Goal: Task Accomplishment & Management: Complete application form

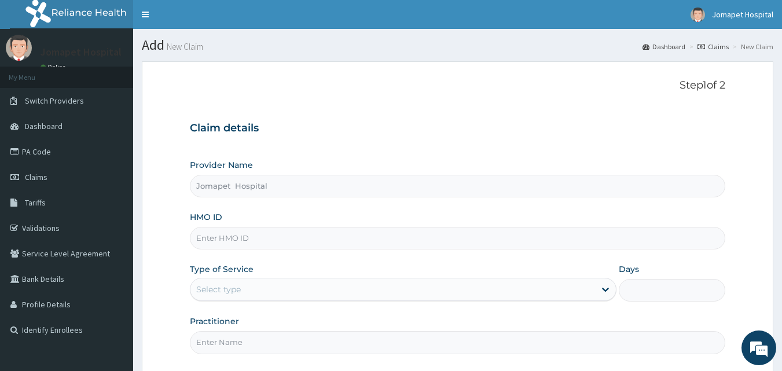
click at [205, 236] on input "HMO ID" at bounding box center [458, 238] width 536 height 23
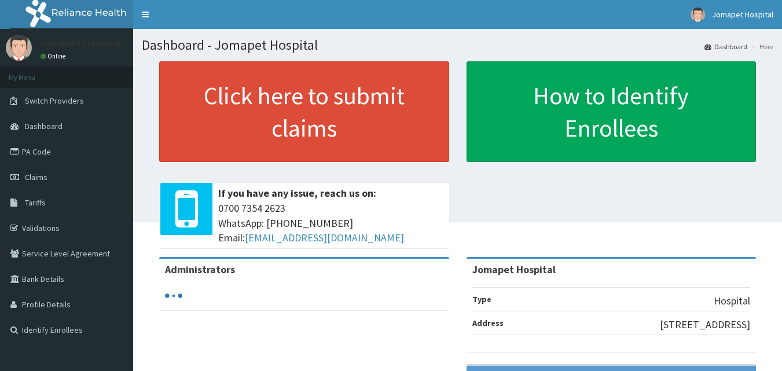
click at [42, 175] on span "Claims" at bounding box center [36, 177] width 23 height 10
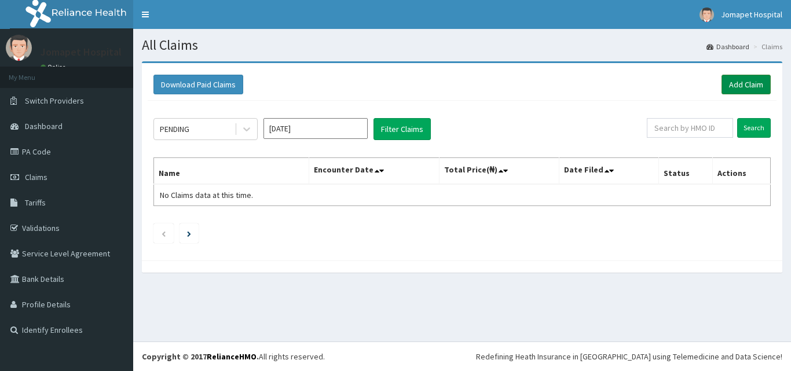
click at [744, 84] on link "Add Claim" at bounding box center [745, 85] width 49 height 20
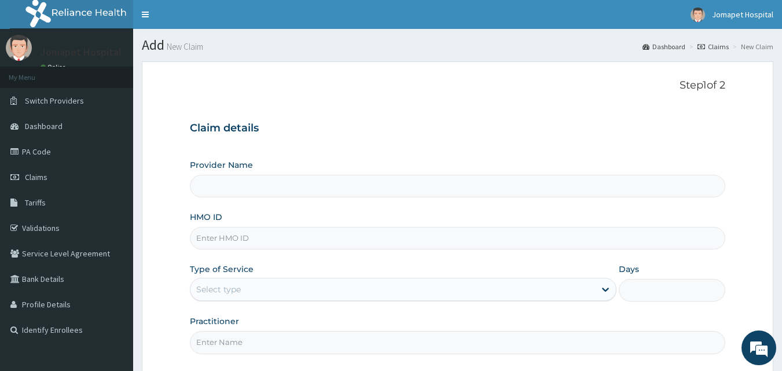
type input "Jomapet Hospital"
click at [237, 244] on input "HMO ID" at bounding box center [458, 238] width 536 height 23
type input "p"
type input "PCP/10008/A"
click at [207, 292] on div "Select type" at bounding box center [218, 290] width 45 height 12
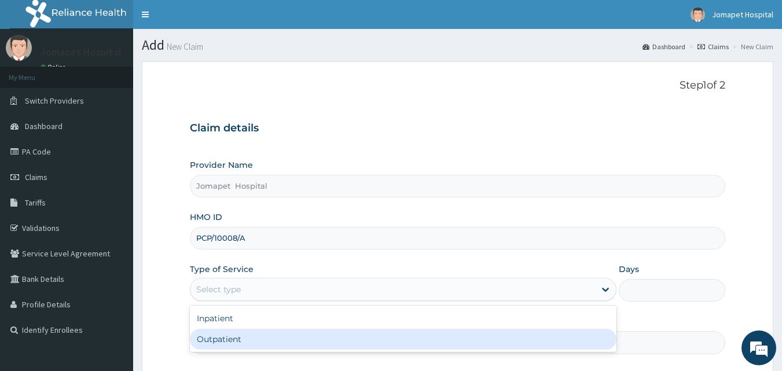
click at [214, 339] on div "Outpatient" at bounding box center [403, 339] width 427 height 21
type input "1"
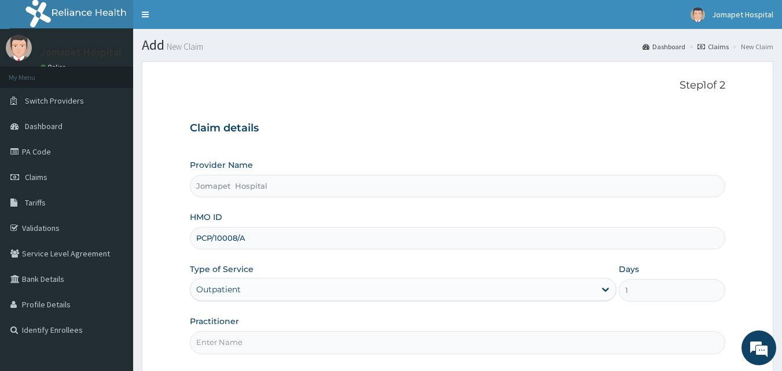
click at [211, 347] on input "Practitioner" at bounding box center [458, 342] width 536 height 23
type input "[PERSON_NAME]"
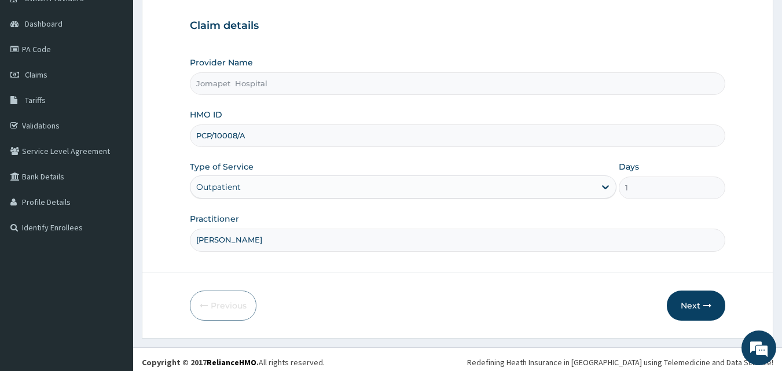
scroll to position [108, 0]
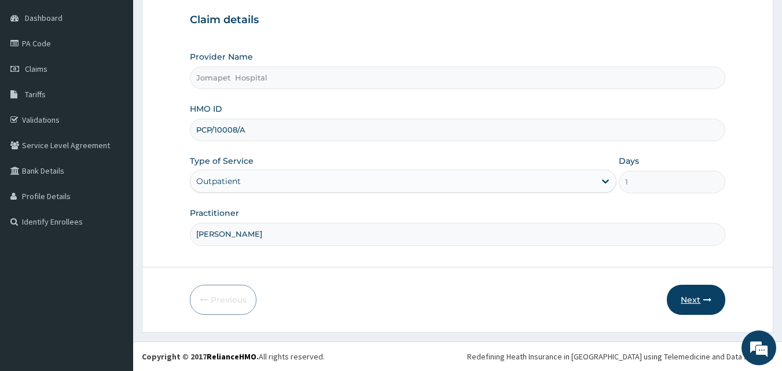
click at [693, 297] on button "Next" at bounding box center [696, 300] width 58 height 30
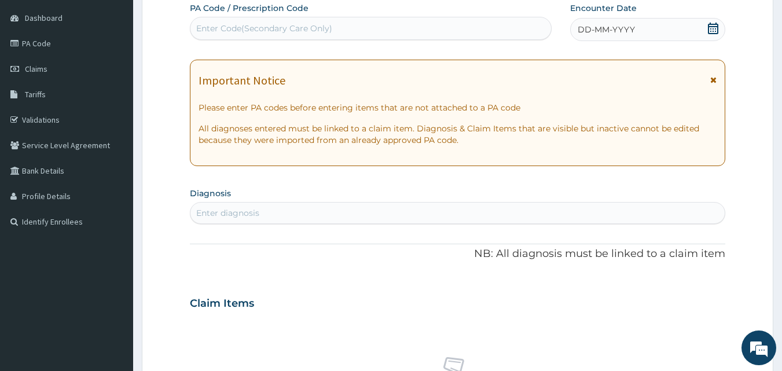
click at [585, 33] on span "DD-MM-YYYY" at bounding box center [606, 30] width 57 height 12
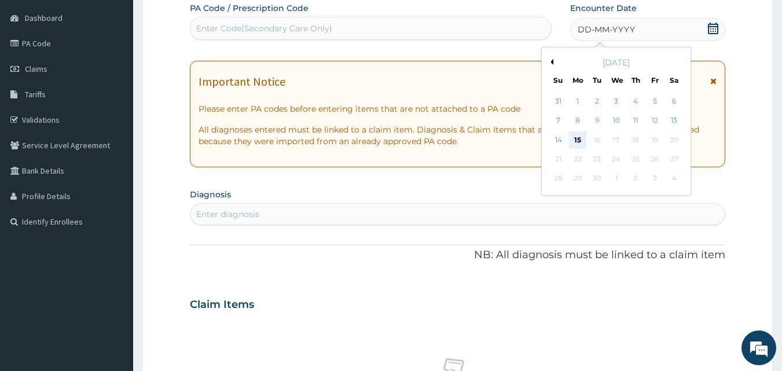
click at [573, 137] on div "15" at bounding box center [577, 139] width 17 height 17
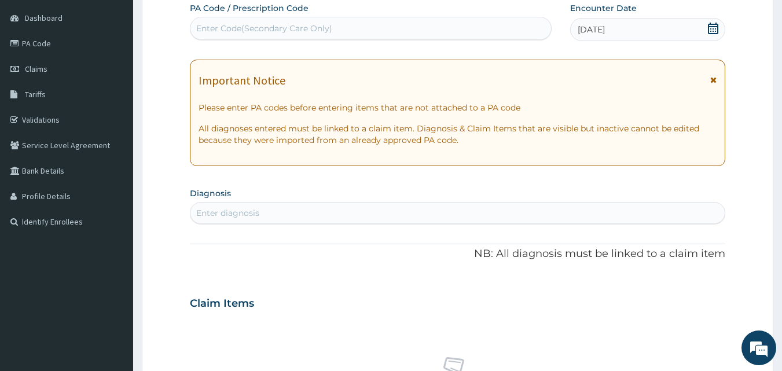
click at [217, 220] on div "Enter diagnosis" at bounding box center [457, 213] width 535 height 19
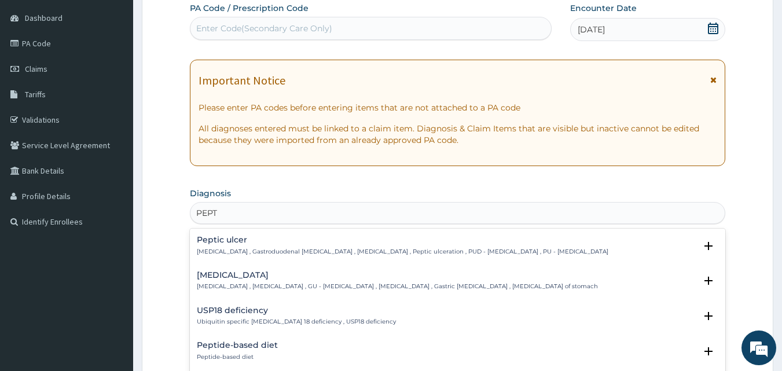
type input "PEPTI"
click at [228, 246] on div "Peptic ulcer Peptic ulcer , Gastroduodenal ulcer , Peptic ulcer disease , Pepti…" at bounding box center [403, 246] width 412 height 20
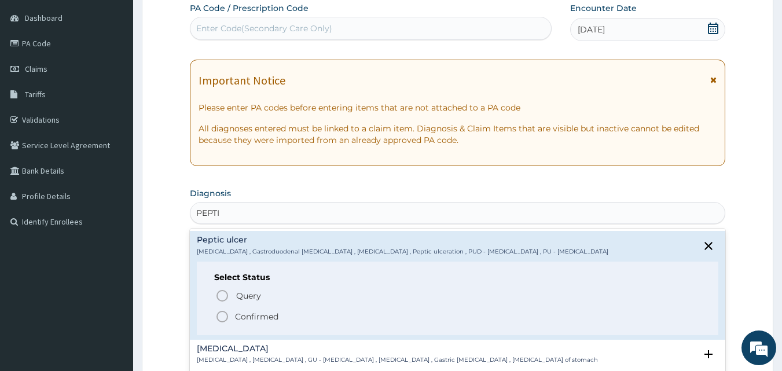
click at [219, 313] on icon "status option filled" at bounding box center [222, 317] width 14 height 14
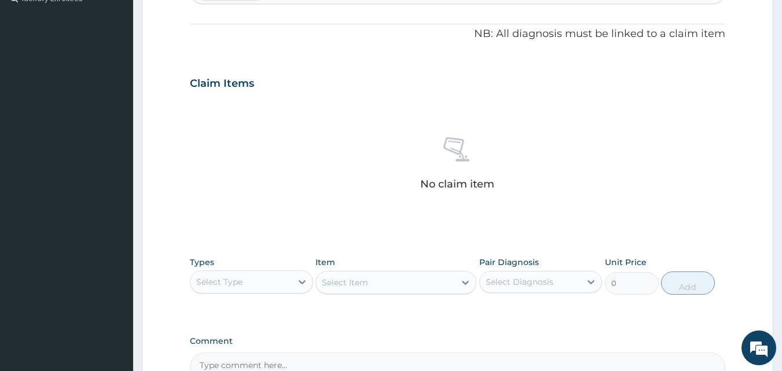
scroll to position [334, 0]
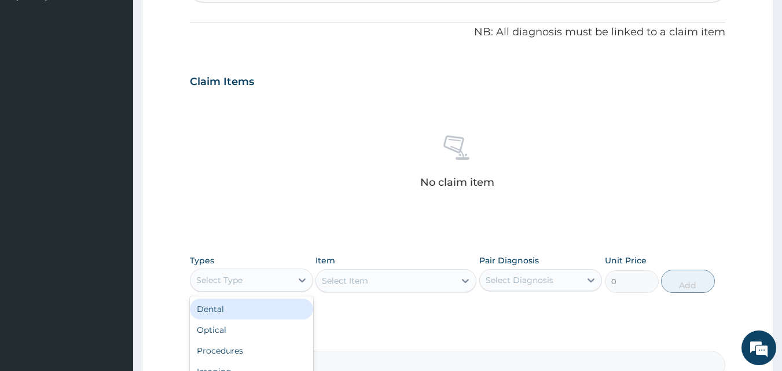
click at [246, 277] on div "Select Type" at bounding box center [240, 280] width 101 height 19
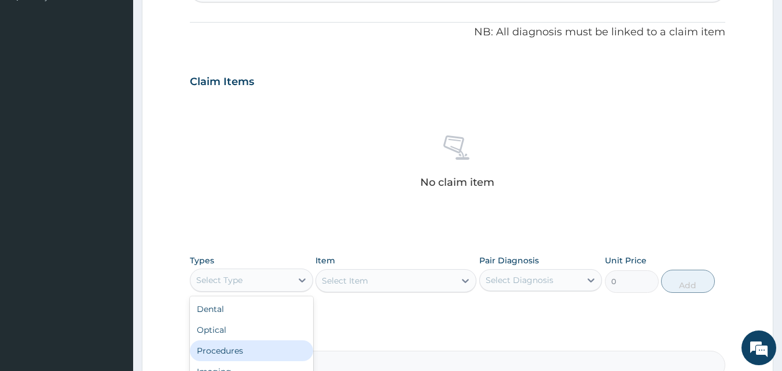
click at [239, 349] on div "Procedures" at bounding box center [251, 350] width 123 height 21
click at [321, 281] on div "Select Item" at bounding box center [396, 280] width 161 height 23
click at [327, 282] on div "Select Item" at bounding box center [396, 280] width 161 height 23
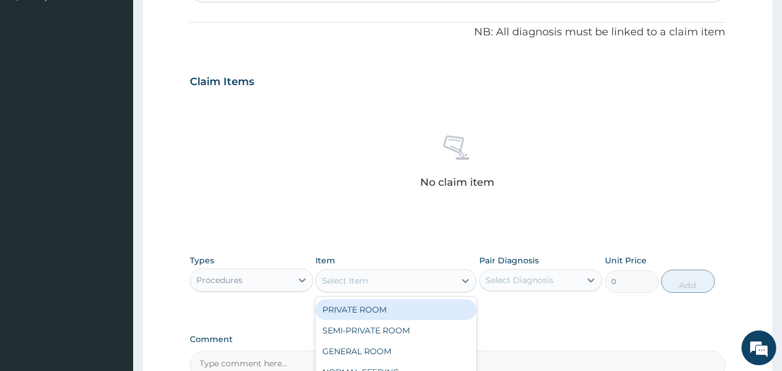
click at [322, 281] on div "Select Item" at bounding box center [345, 281] width 46 height 12
type input "FOLL"
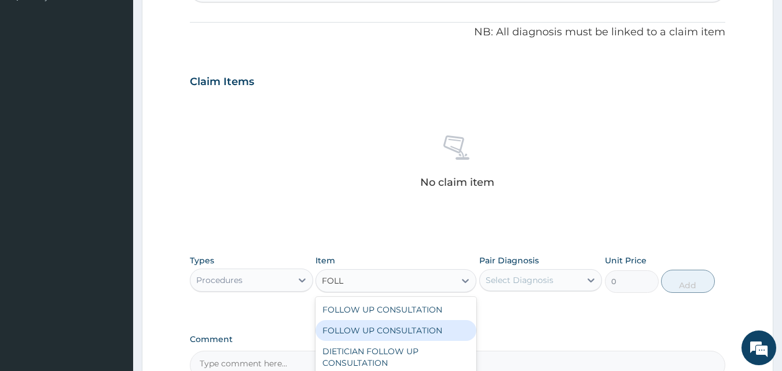
click at [377, 332] on div "FOLLOW UP CONSULTATION" at bounding box center [396, 330] width 161 height 21
type input "1000"
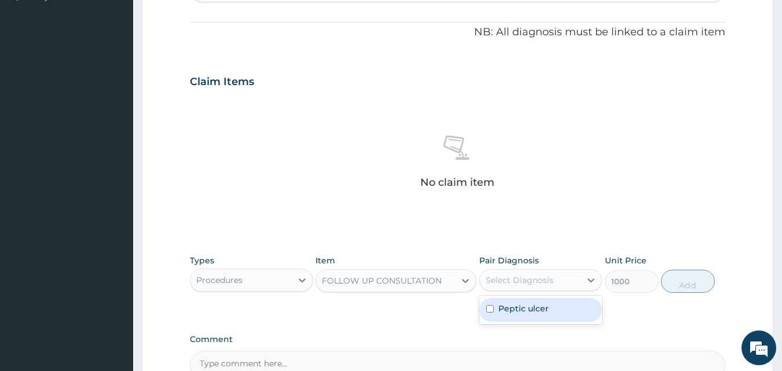
click at [496, 275] on div "Select Diagnosis" at bounding box center [520, 280] width 68 height 12
click at [489, 307] on input "checkbox" at bounding box center [490, 309] width 8 height 8
checkbox input "true"
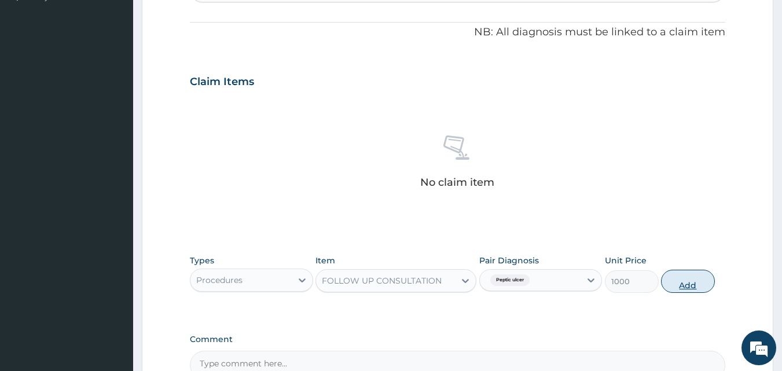
click at [681, 282] on button "Add" at bounding box center [688, 281] width 54 height 23
type input "0"
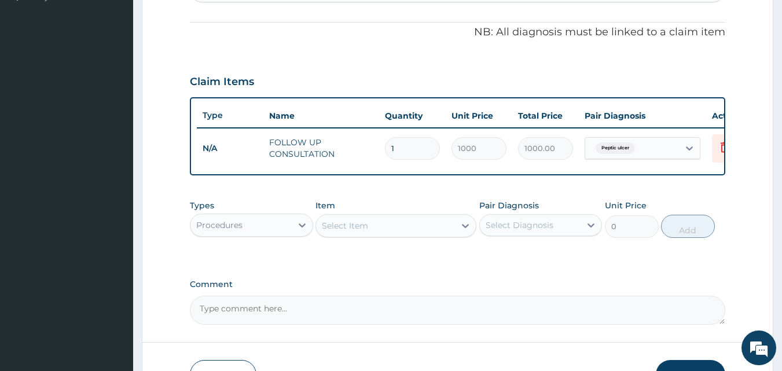
click at [232, 231] on div "Procedures" at bounding box center [219, 225] width 46 height 12
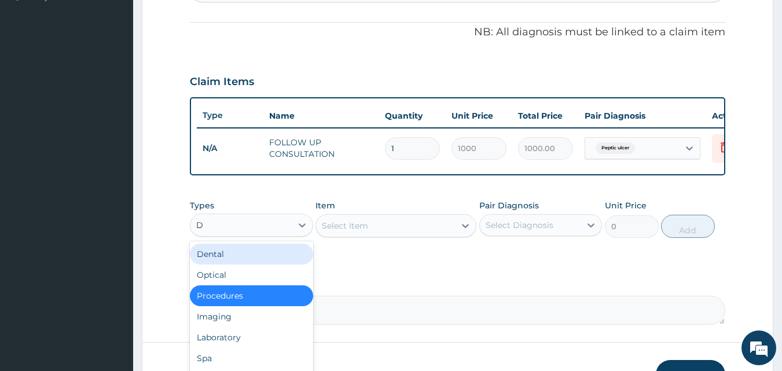
type input "DR"
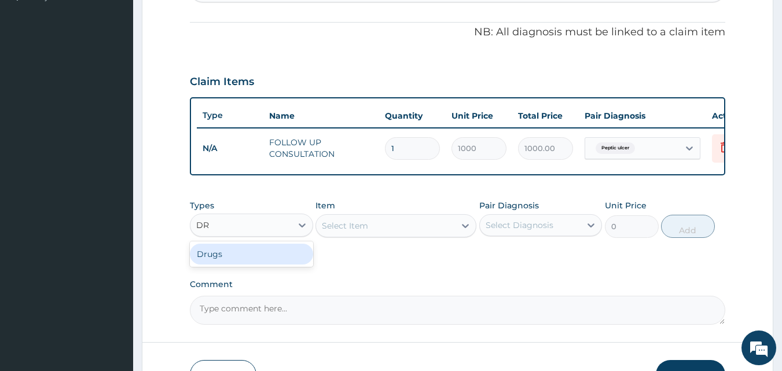
click at [228, 262] on div "Drugs" at bounding box center [251, 254] width 123 height 21
click at [321, 236] on div "Select Item" at bounding box center [396, 225] width 161 height 23
click at [323, 235] on div "Select Item" at bounding box center [396, 225] width 161 height 23
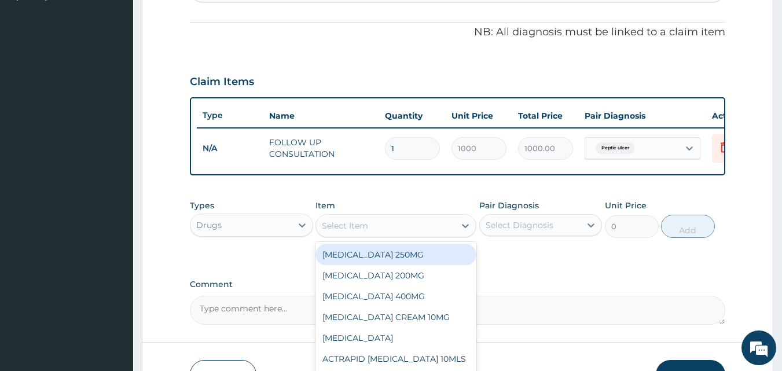
click at [321, 235] on div "Select Item" at bounding box center [385, 226] width 139 height 19
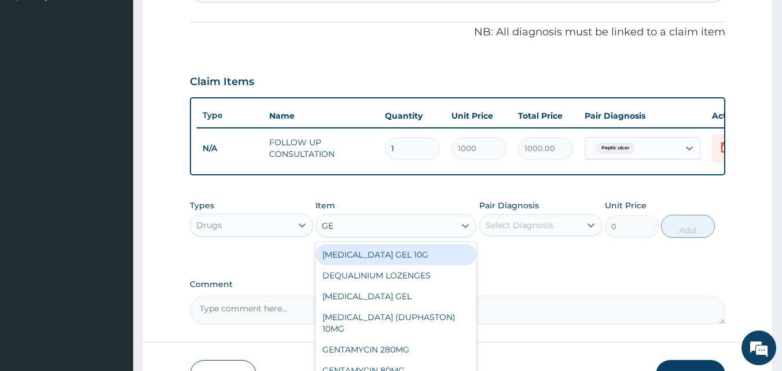
type input "GES"
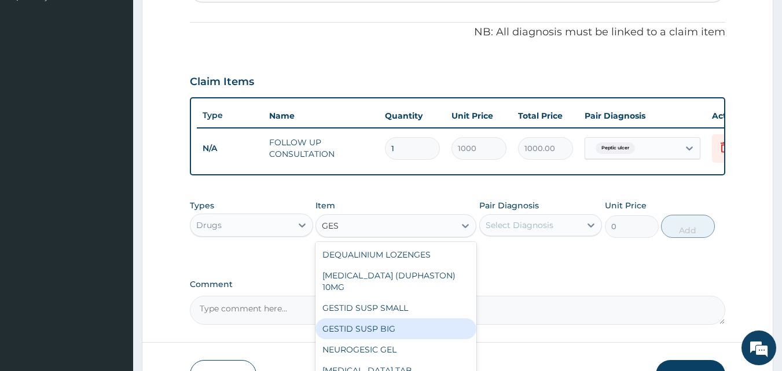
click at [391, 339] on div "GESTID SUSP BIG" at bounding box center [396, 328] width 161 height 21
type input "950"
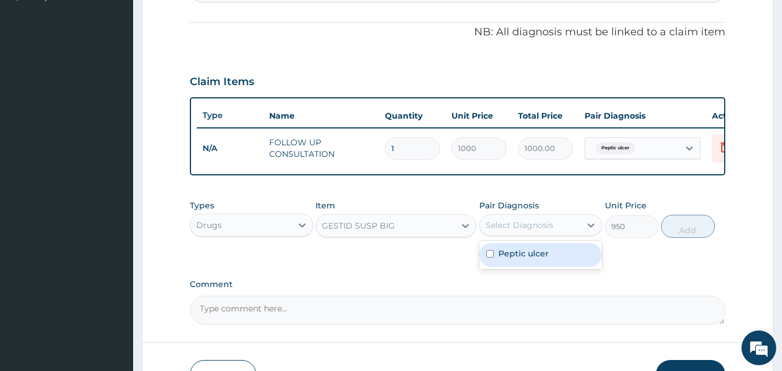
click at [516, 231] on div "Select Diagnosis" at bounding box center [520, 225] width 68 height 12
click at [489, 258] on input "checkbox" at bounding box center [490, 254] width 8 height 8
checkbox input "true"
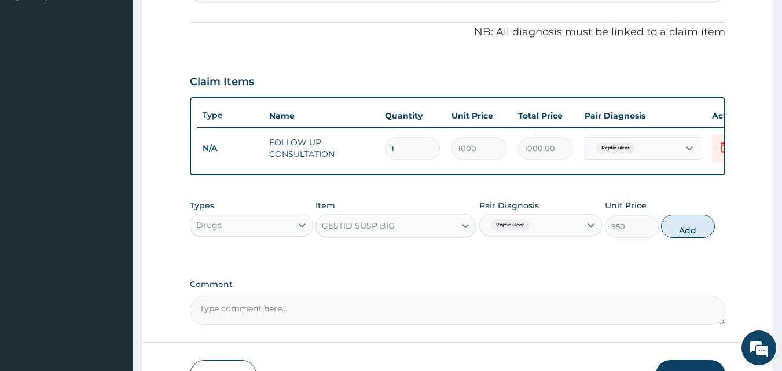
click at [679, 233] on button "Add" at bounding box center [688, 226] width 54 height 23
type input "0"
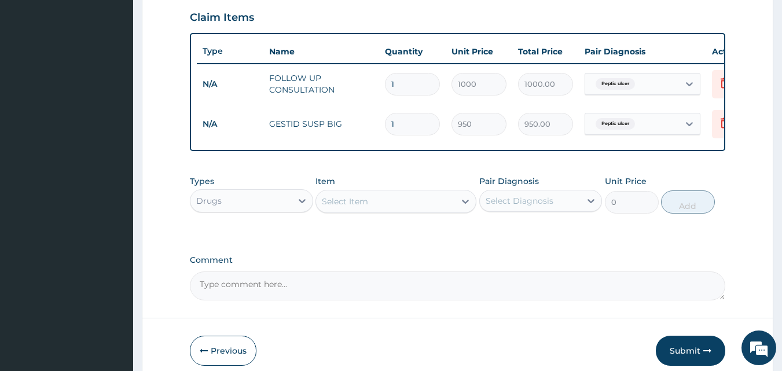
scroll to position [457, 0]
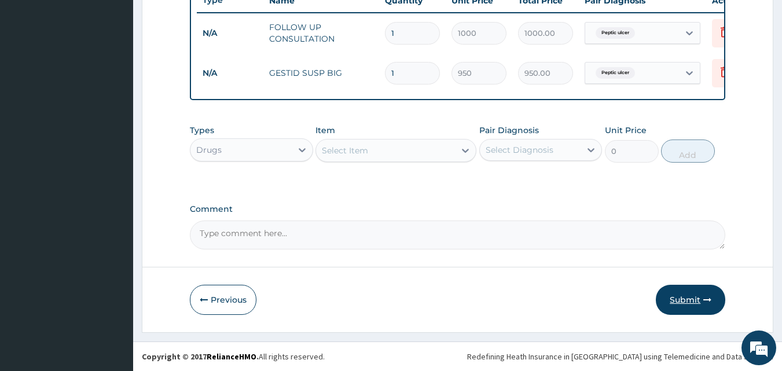
click at [687, 293] on button "Submit" at bounding box center [690, 300] width 69 height 30
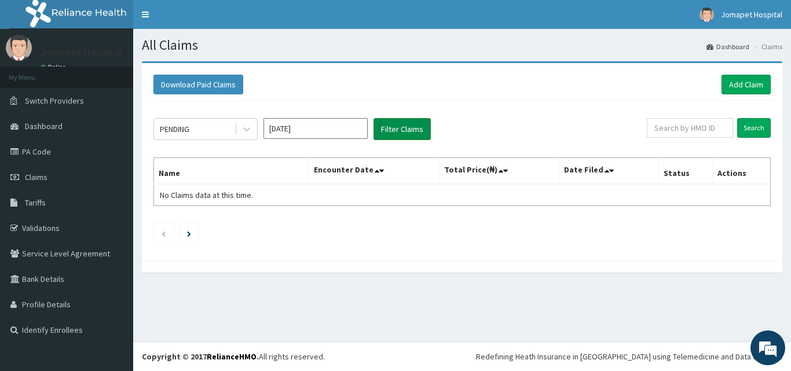
click at [399, 130] on button "Filter Claims" at bounding box center [401, 129] width 57 height 22
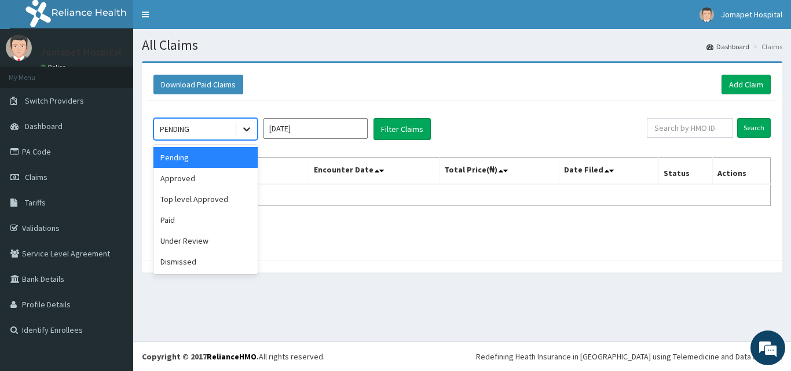
click at [244, 128] on icon at bounding box center [246, 130] width 7 height 4
click at [220, 177] on div "Approved" at bounding box center [205, 178] width 104 height 21
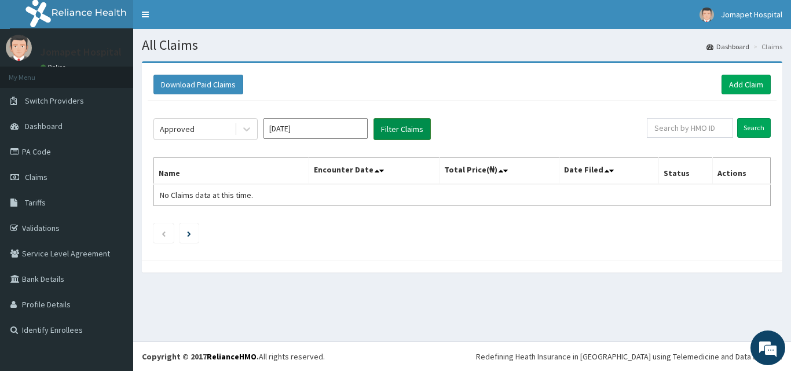
click at [389, 127] on button "Filter Claims" at bounding box center [401, 129] width 57 height 22
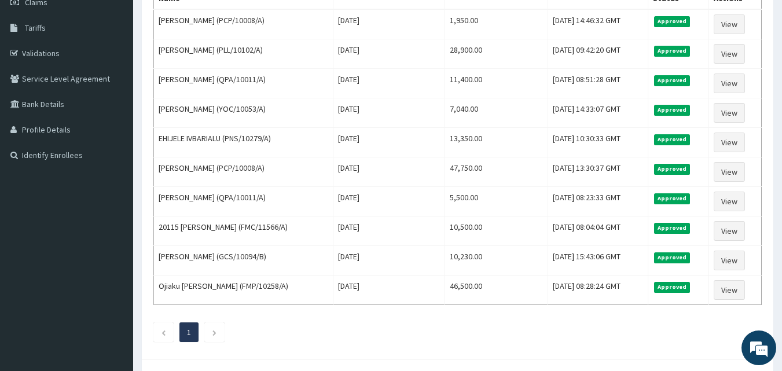
scroll to position [177, 0]
